Goal: Transaction & Acquisition: Purchase product/service

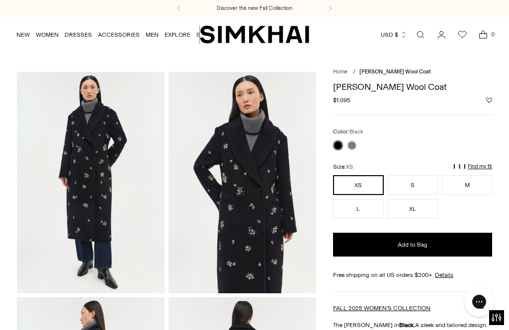
scroll to position [9, 0]
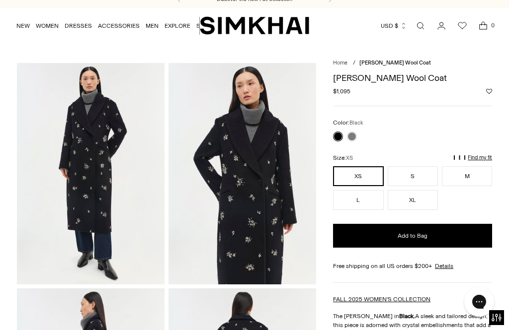
click at [415, 205] on button "XL" at bounding box center [412, 200] width 50 height 20
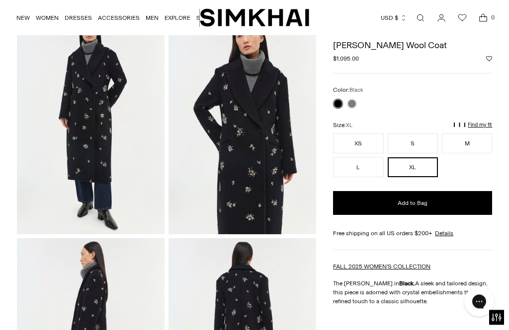
scroll to position [59, 0]
click at [355, 107] on link at bounding box center [352, 104] width 10 height 10
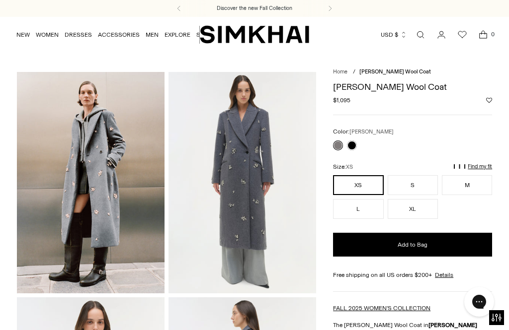
click at [93, 159] on img at bounding box center [91, 183] width 148 height 222
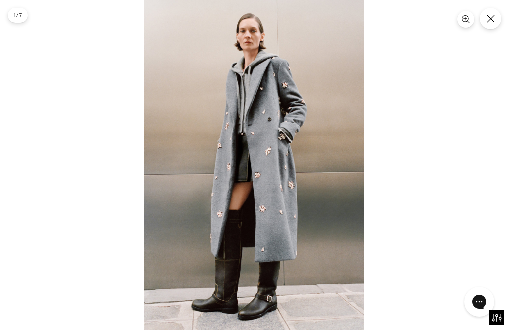
click at [493, 20] on icon "Close" at bounding box center [490, 19] width 8 height 8
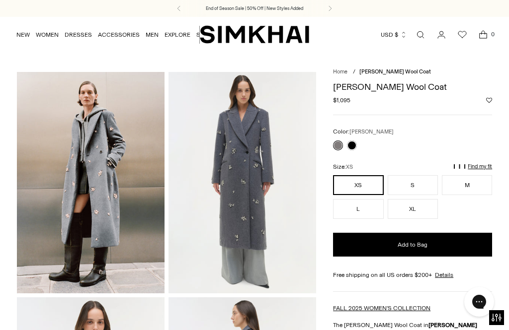
click at [102, 163] on img at bounding box center [91, 183] width 148 height 222
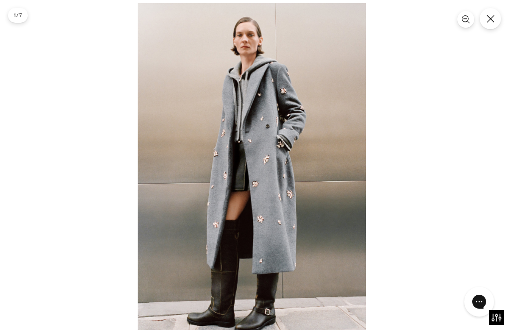
click at [282, 99] on img at bounding box center [252, 174] width 228 height 342
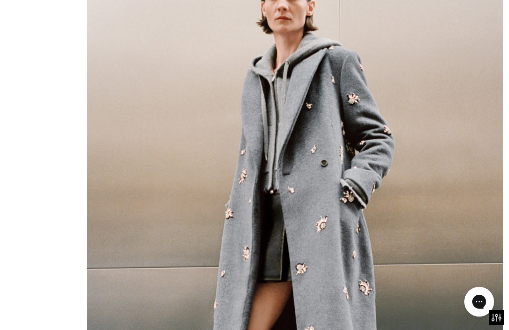
click at [215, 119] on img at bounding box center [295, 250] width 416 height 624
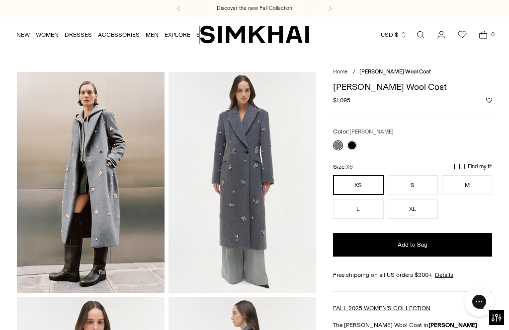
click at [202, 34] on img "SIMKHAI" at bounding box center [254, 34] width 109 height 19
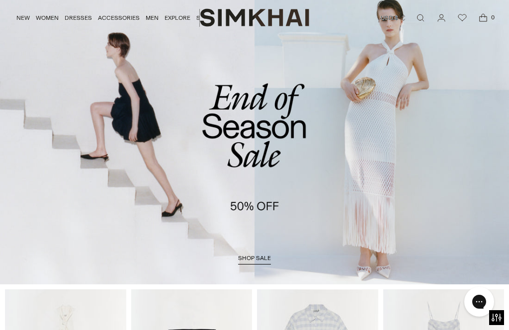
click at [252, 261] on span "shop sale" at bounding box center [254, 258] width 33 height 7
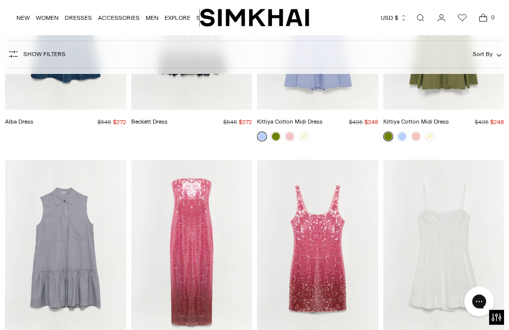
scroll to position [1418, 0]
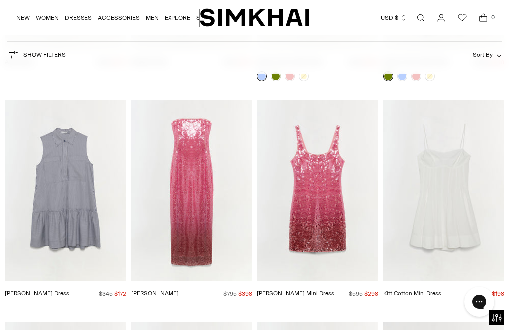
click at [196, 153] on img "Leilani Sequin Gown" at bounding box center [191, 190] width 121 height 181
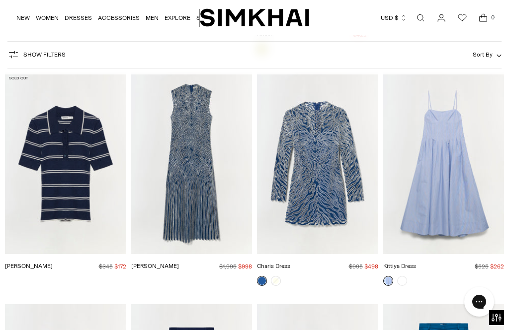
scroll to position [2824, 0]
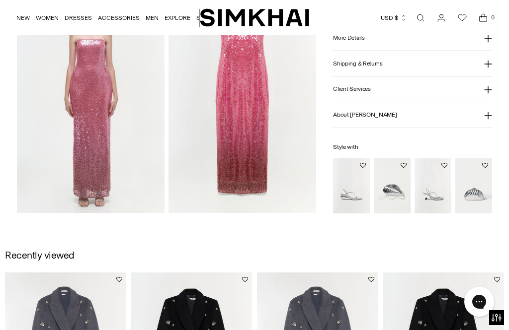
scroll to position [517, 0]
